Goal: Information Seeking & Learning: Learn about a topic

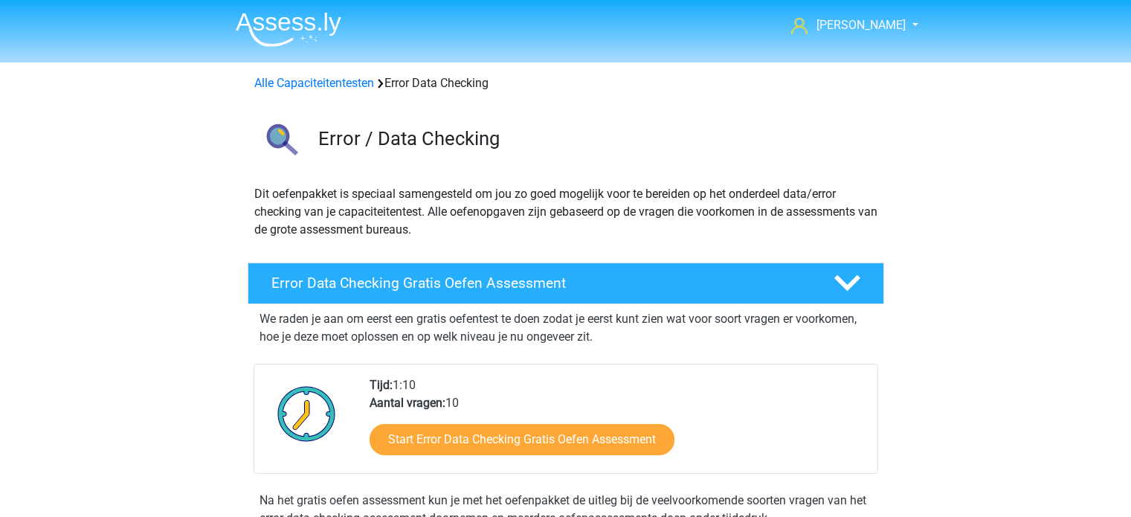
scroll to position [1220, 0]
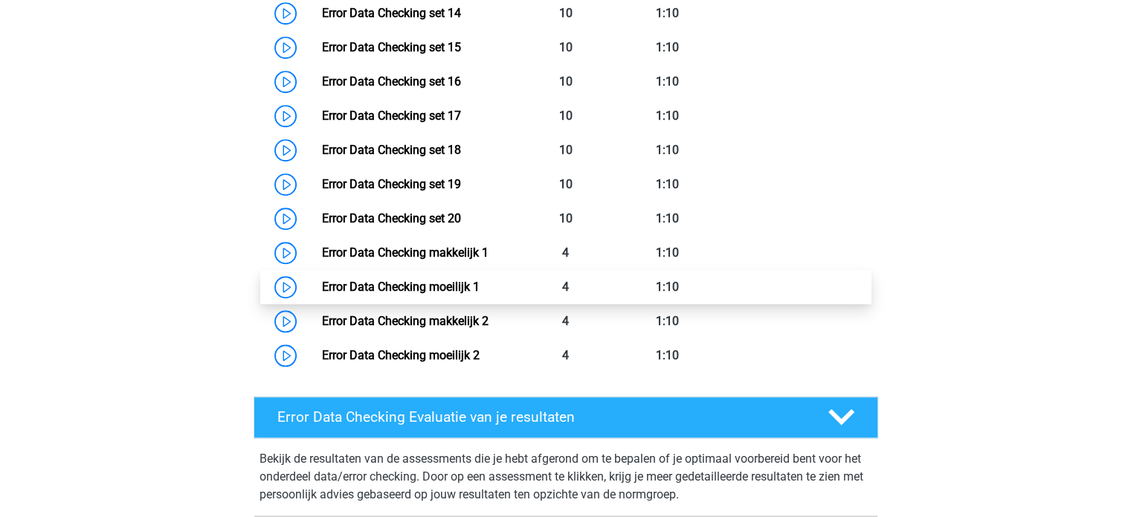
click at [322, 284] on link "Error Data Checking moeilijk 1" at bounding box center [401, 287] width 158 height 14
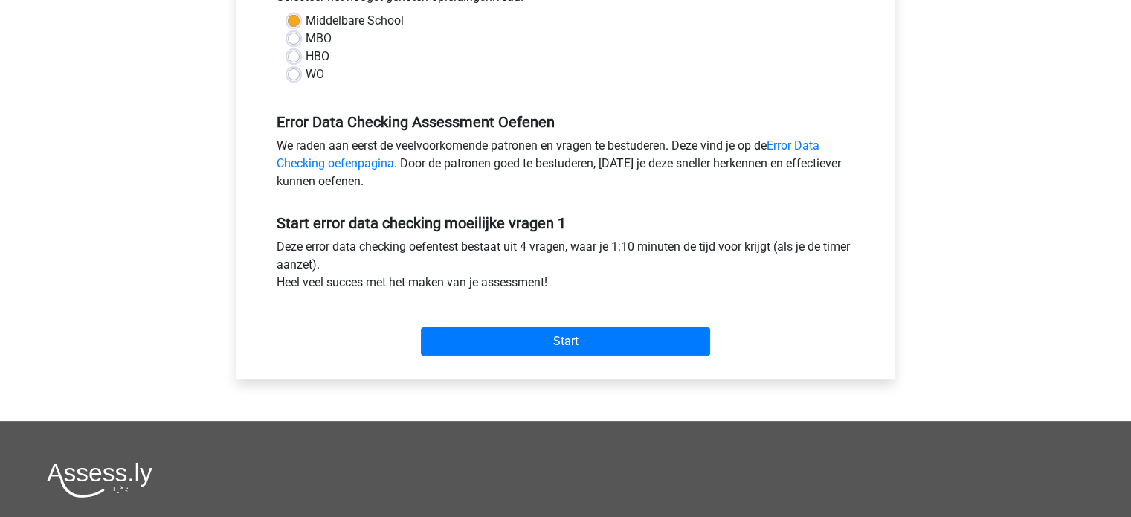
scroll to position [366, 0]
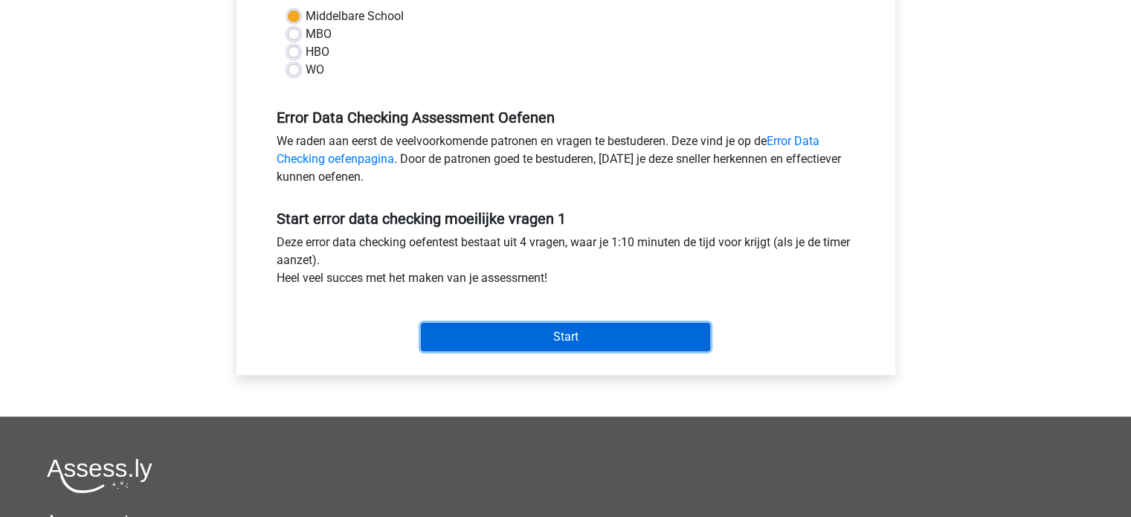
click at [556, 340] on input "Start" at bounding box center [565, 337] width 289 height 28
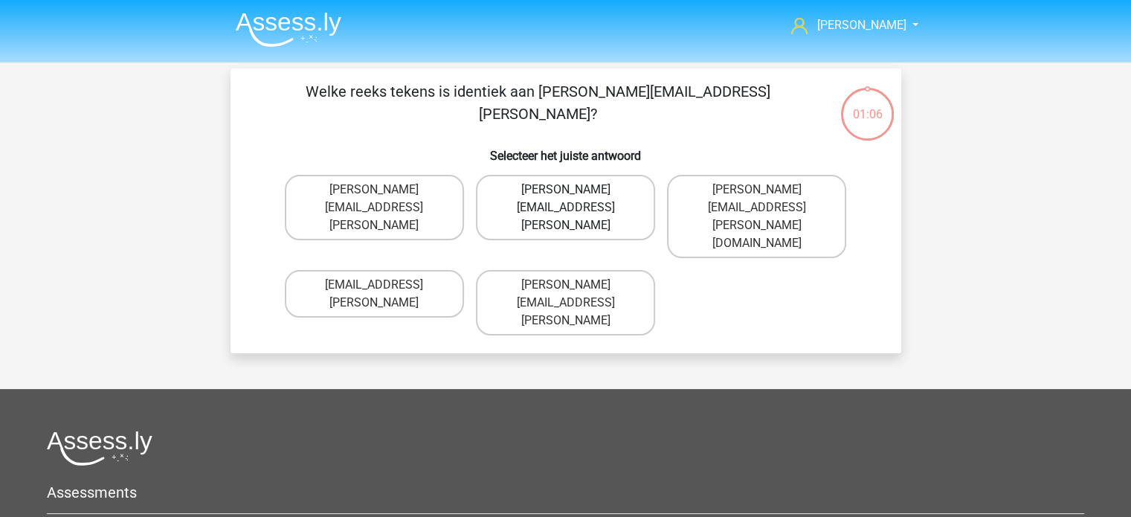
click at [533, 190] on label "[PERSON_NAME][EMAIL_ADDRESS][PERSON_NAME]" at bounding box center [565, 207] width 179 height 65
click at [565, 190] on input "[PERSON_NAME][EMAIL_ADDRESS][PERSON_NAME]" at bounding box center [570, 195] width 10 height 10
radio input "true"
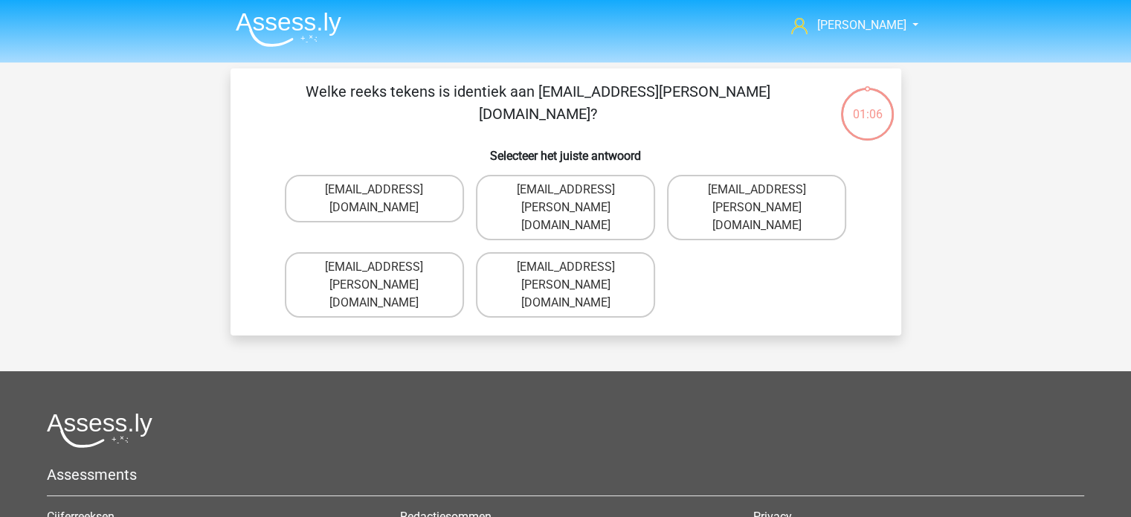
scroll to position [68, 0]
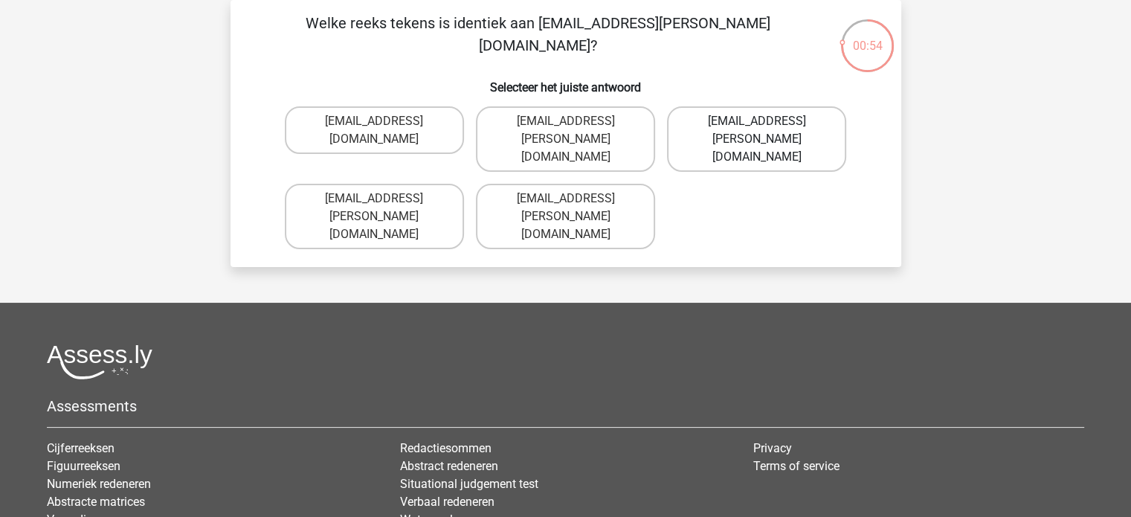
click at [735, 136] on label "Ava-Carroll@mailme.uk.com" at bounding box center [756, 138] width 179 height 65
click at [757, 131] on input "Ava-Carroll@mailme.uk.com" at bounding box center [762, 126] width 10 height 10
radio input "true"
click at [561, 121] on label "Micheal_Meade@joymail.gr" at bounding box center [565, 130] width 179 height 48
click at [565, 121] on input "Micheal_Meade@joymail.gr" at bounding box center [570, 126] width 10 height 10
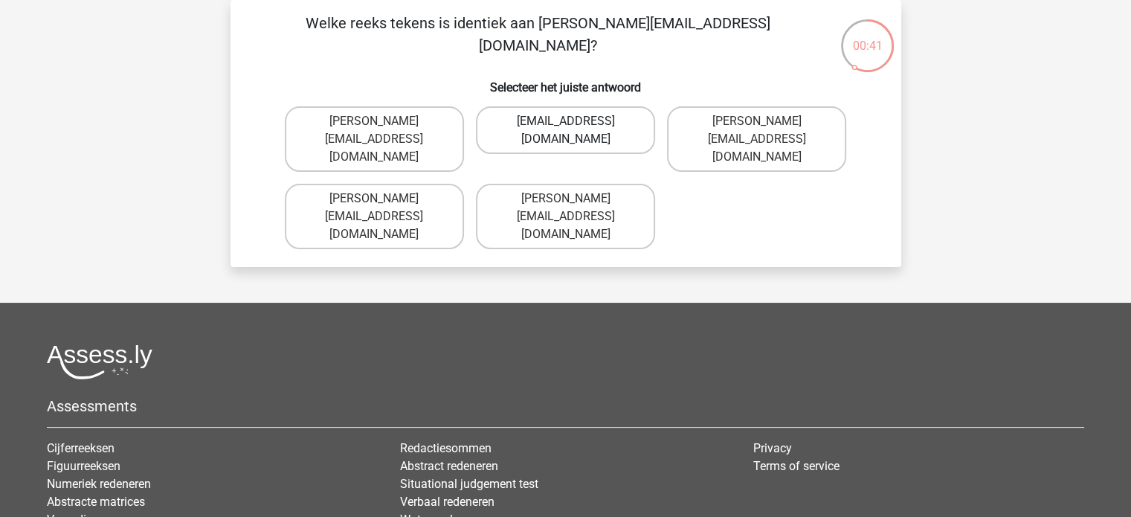
radio input "true"
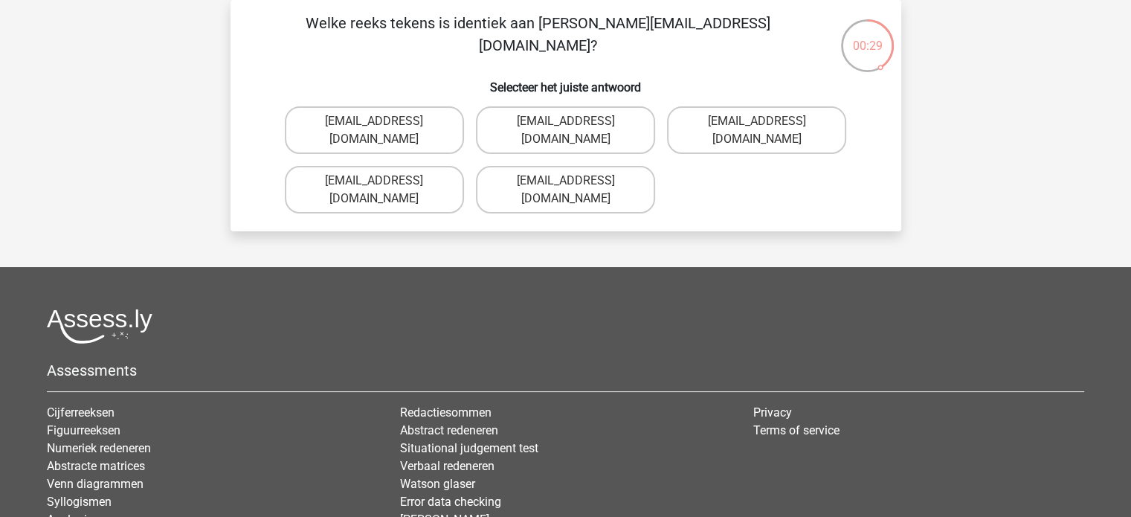
click at [381, 184] on input "Theo+Sadler@Gmail.uk.com" at bounding box center [379, 186] width 10 height 10
radio input "true"
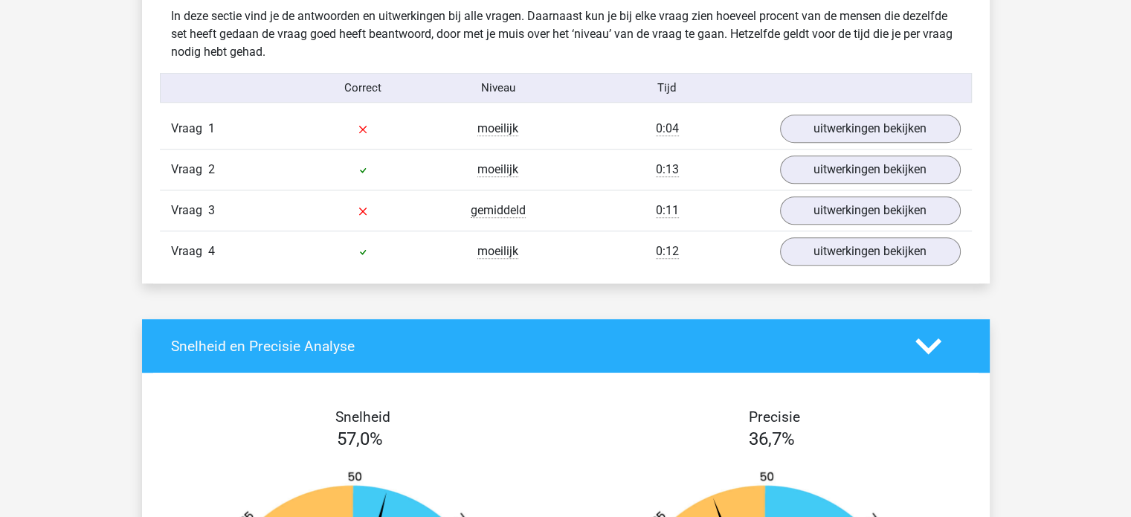
scroll to position [918, 0]
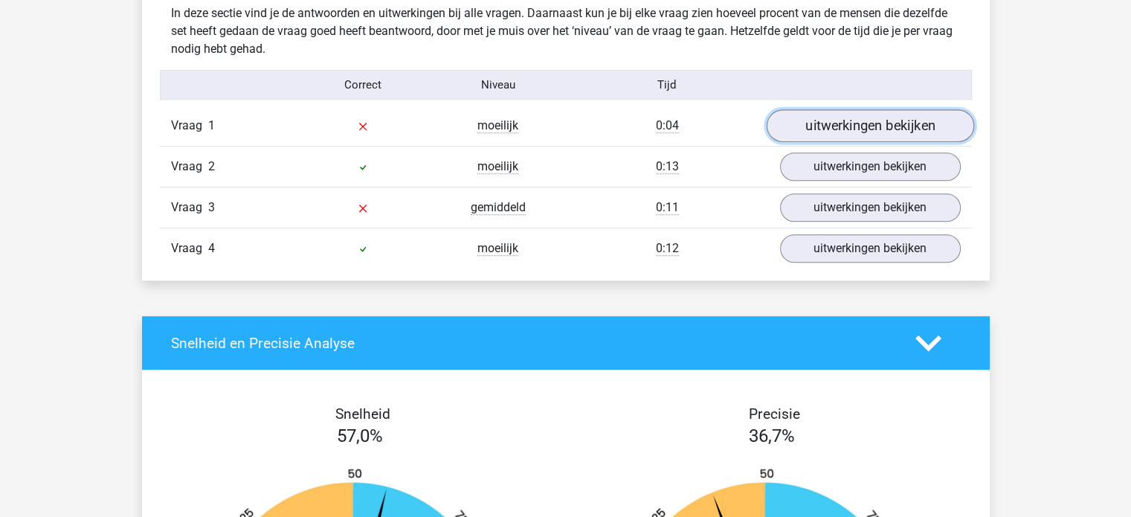
click at [880, 127] on link "uitwerkingen bekijken" at bounding box center [869, 126] width 207 height 33
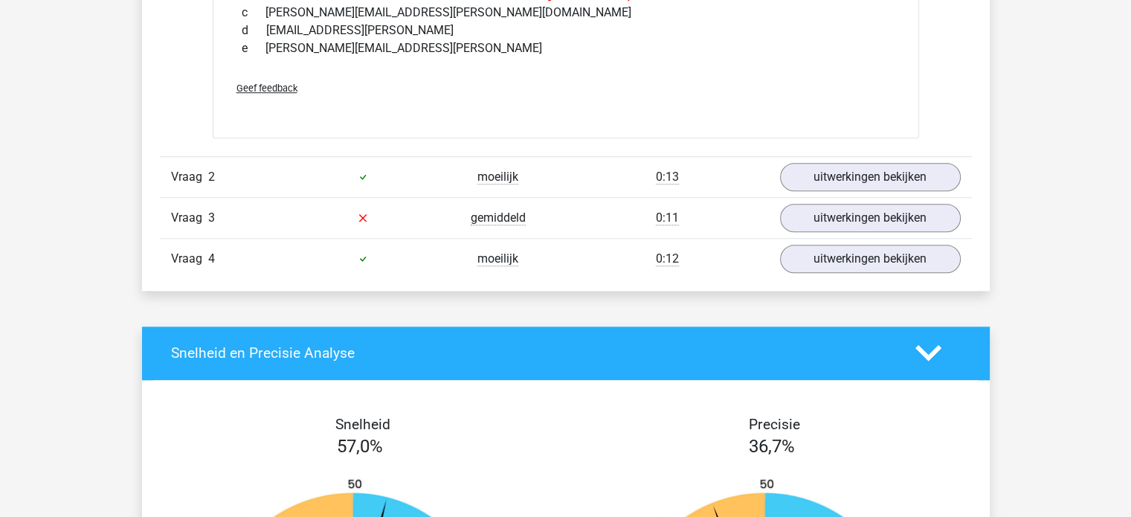
scroll to position [1166, 0]
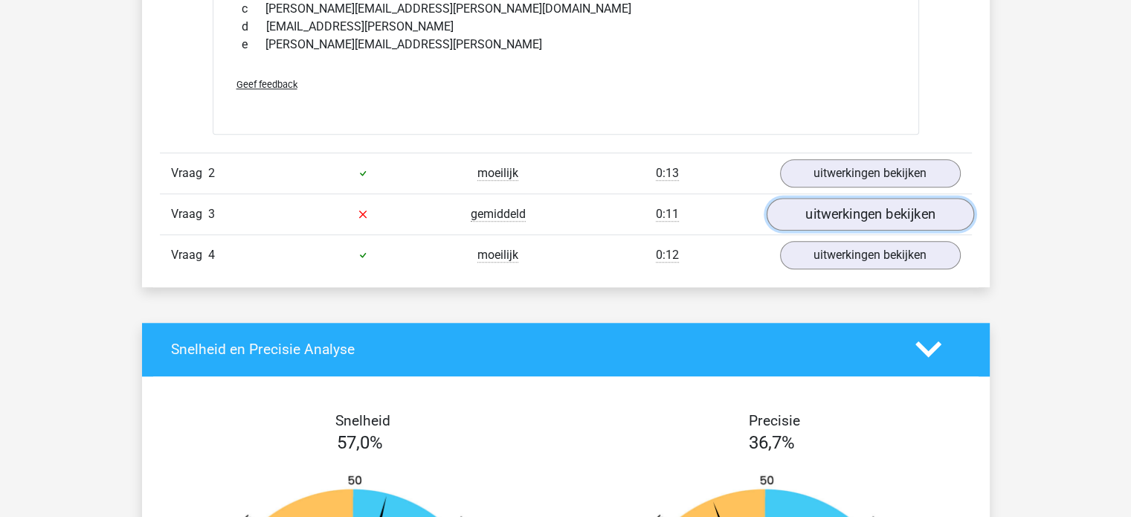
click at [922, 213] on link "uitwerkingen bekijken" at bounding box center [869, 214] width 207 height 33
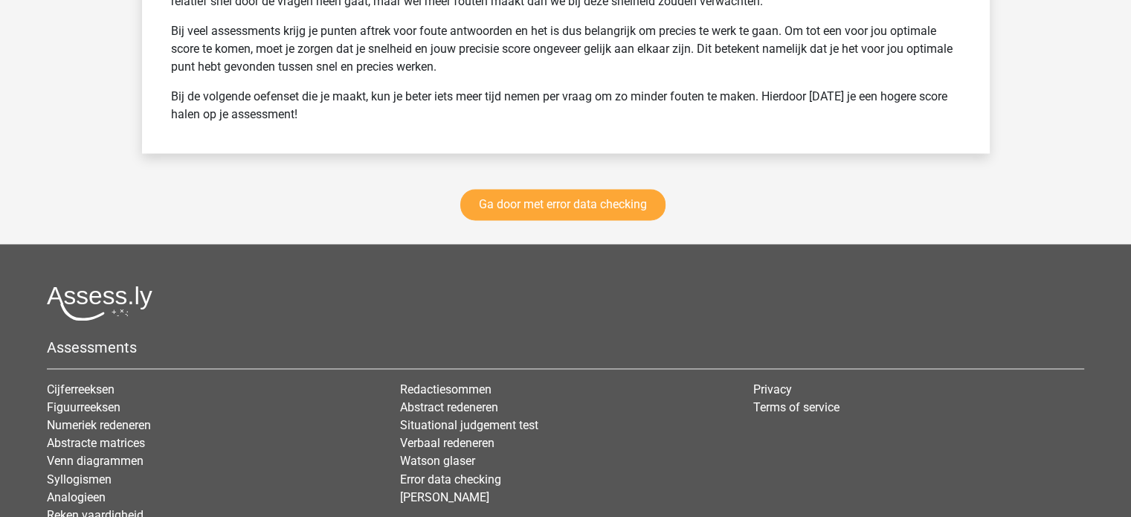
scroll to position [2363, 0]
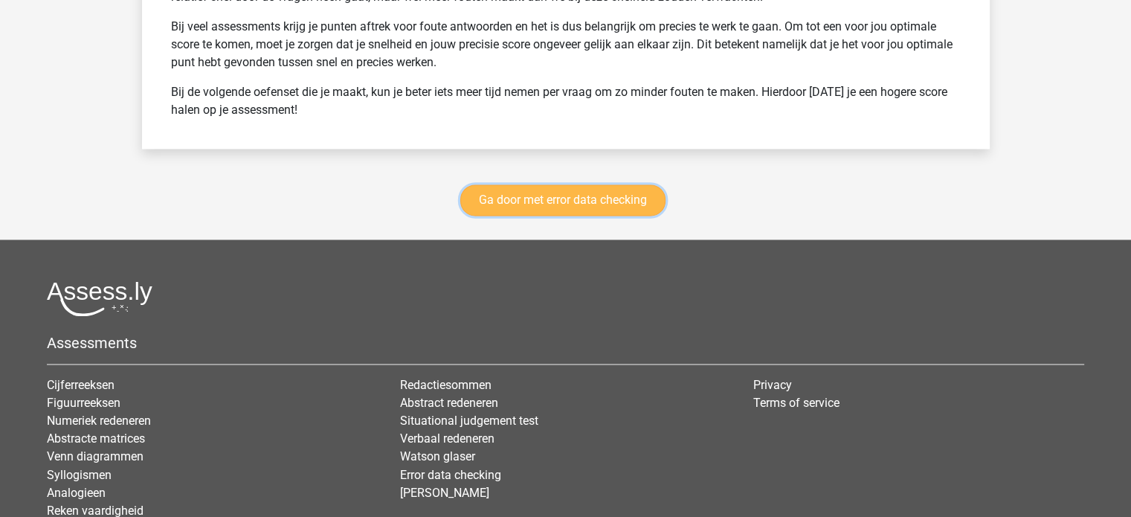
click at [593, 198] on link "Ga door met error data checking" at bounding box center [562, 199] width 205 height 31
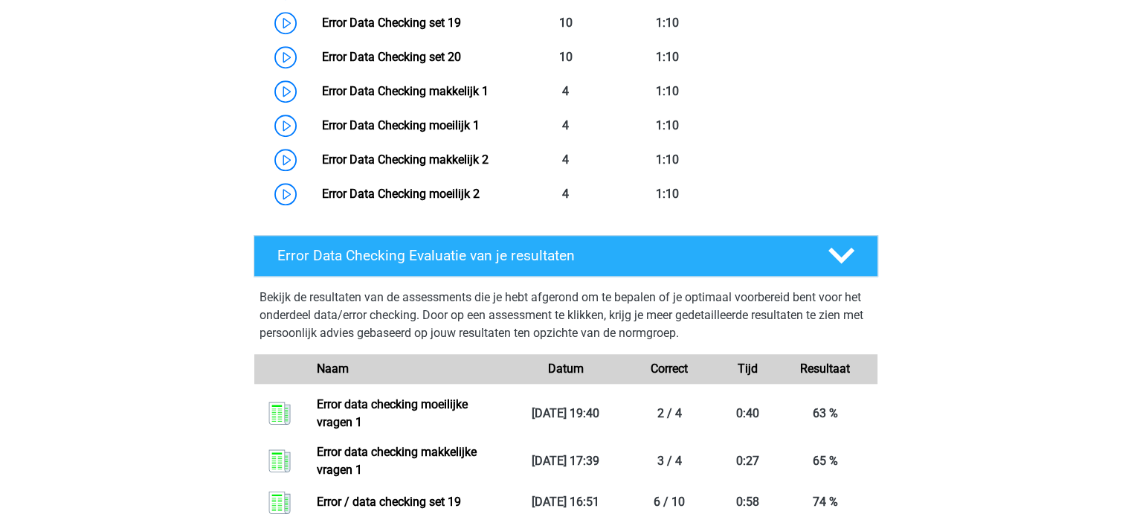
scroll to position [1381, 0]
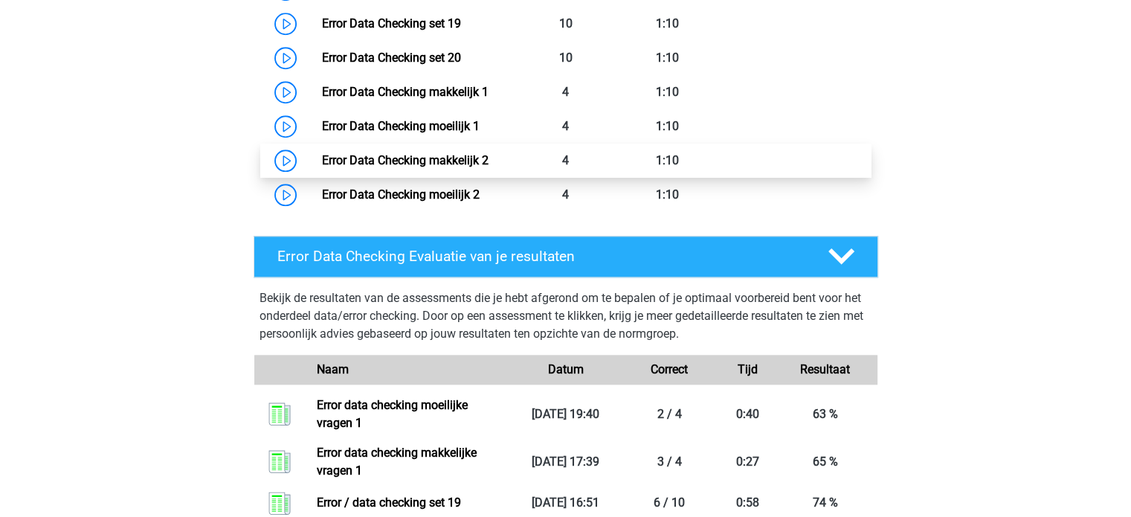
click at [322, 158] on link "Error Data Checking makkelijk 2" at bounding box center [405, 160] width 167 height 14
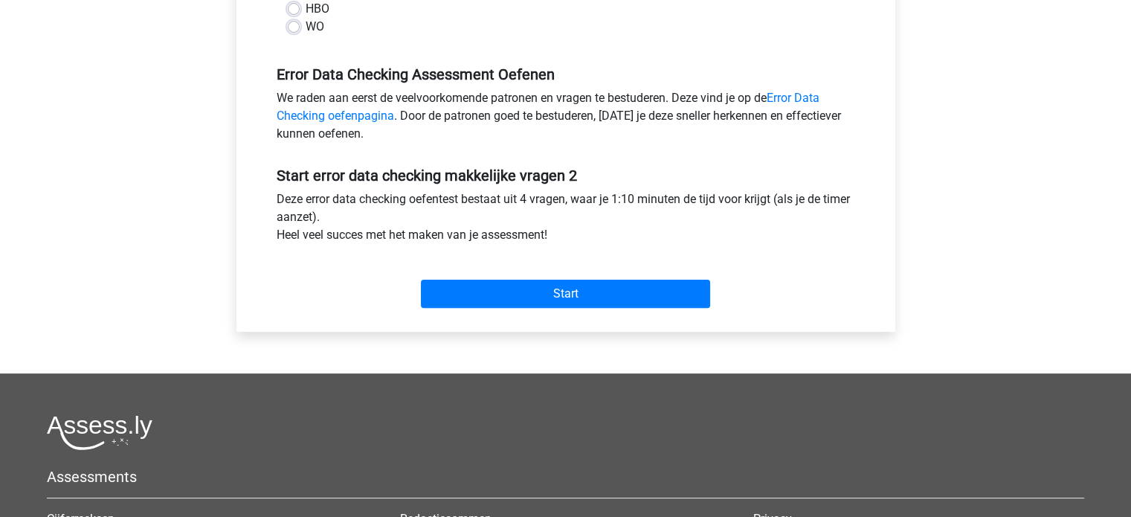
scroll to position [413, 0]
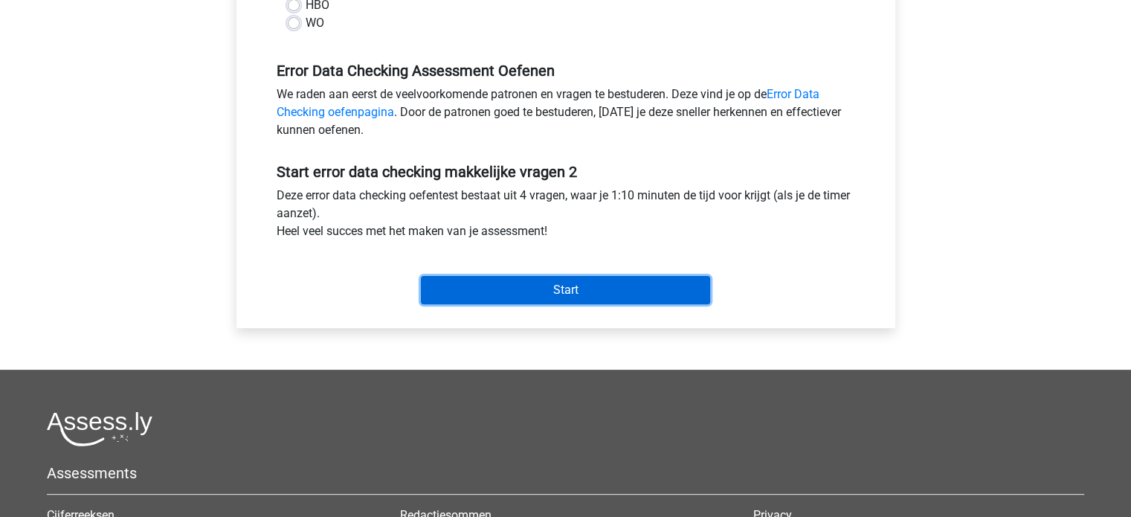
click at [564, 294] on input "Start" at bounding box center [565, 290] width 289 height 28
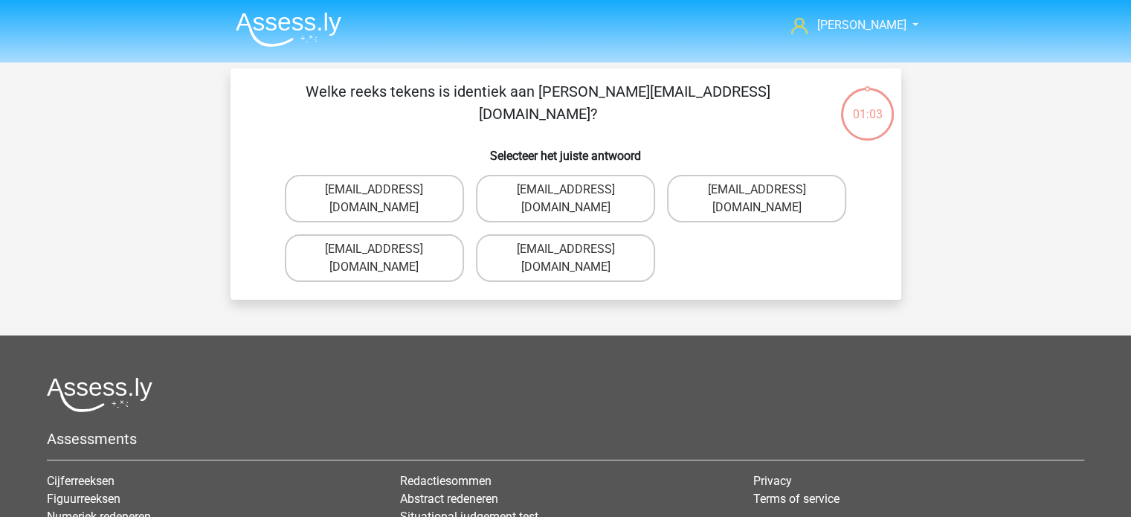
click at [574, 249] on input "[EMAIL_ADDRESS][DOMAIN_NAME]" at bounding box center [570, 254] width 10 height 10
radio input "true"
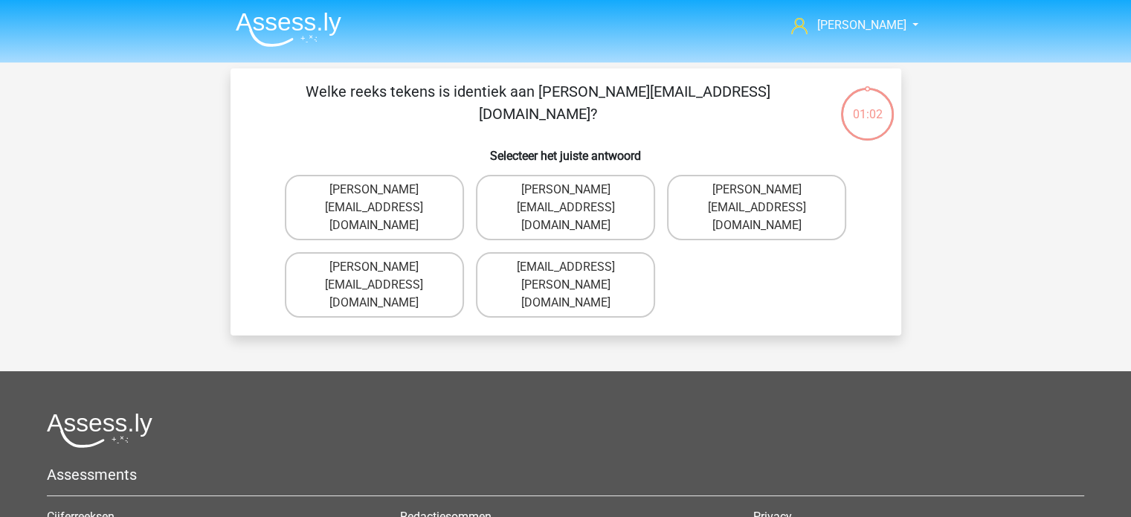
scroll to position [68, 0]
